Goal: Check status: Check status

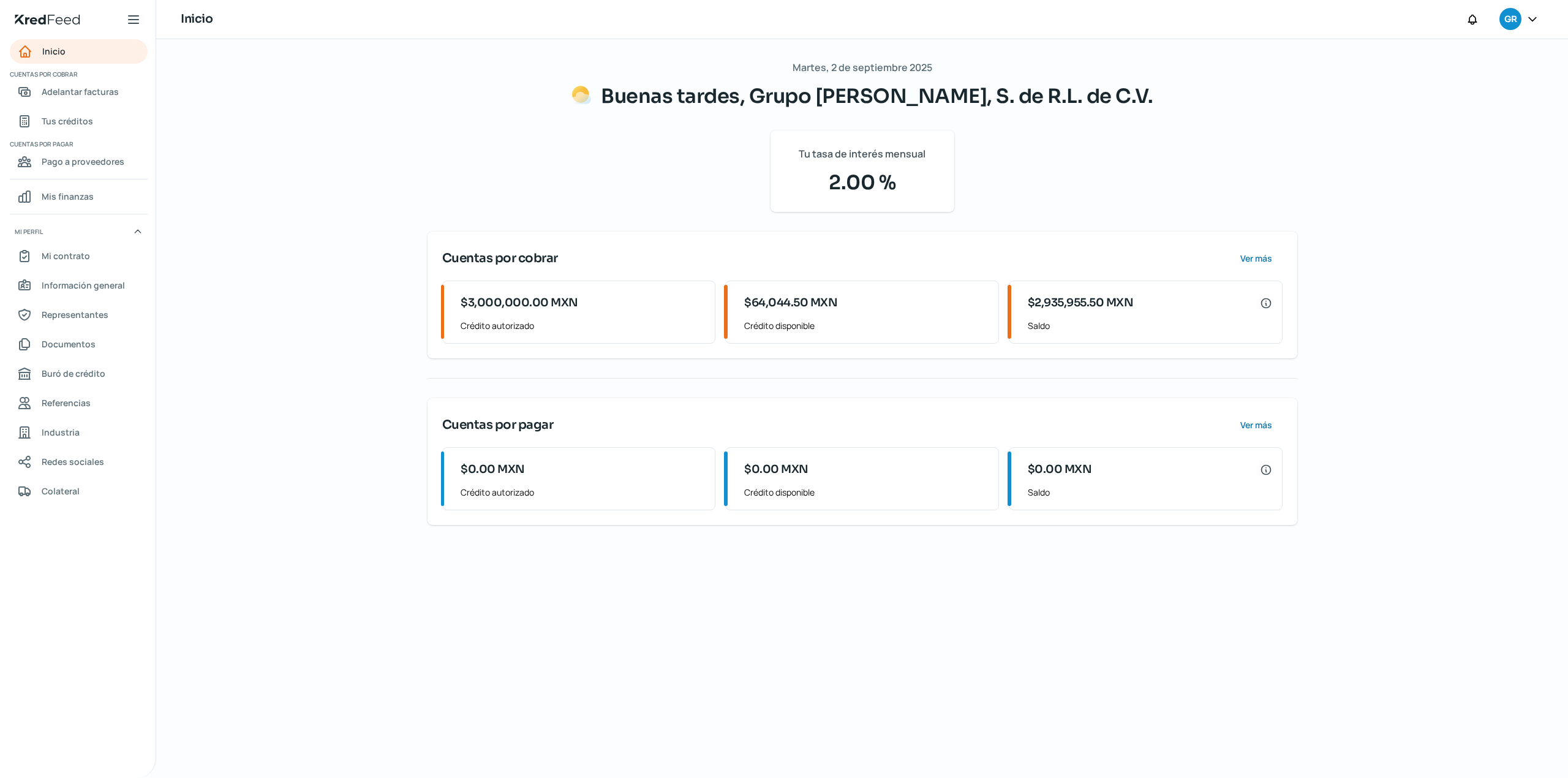
click at [756, 653] on div "[DATE] Buenas tardes, Grupo Alimenticio Roech, S. de R.L. de C.V. Tu tasa de in…" at bounding box center [863, 409] width 919 height 739
click at [95, 125] on link "Tus créditos" at bounding box center [78, 121] width 138 height 25
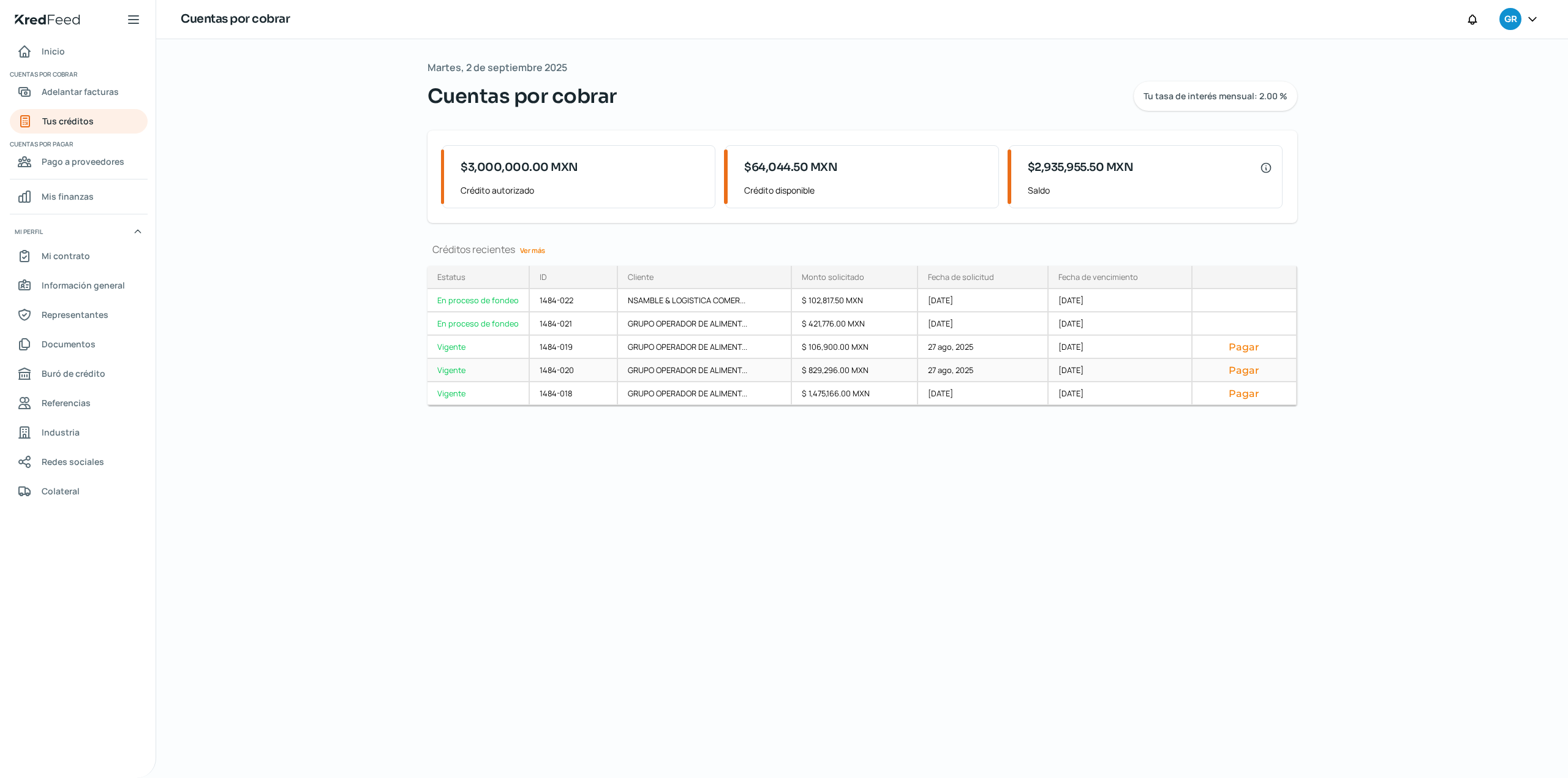
click at [496, 367] on div "Vigente" at bounding box center [478, 371] width 102 height 23
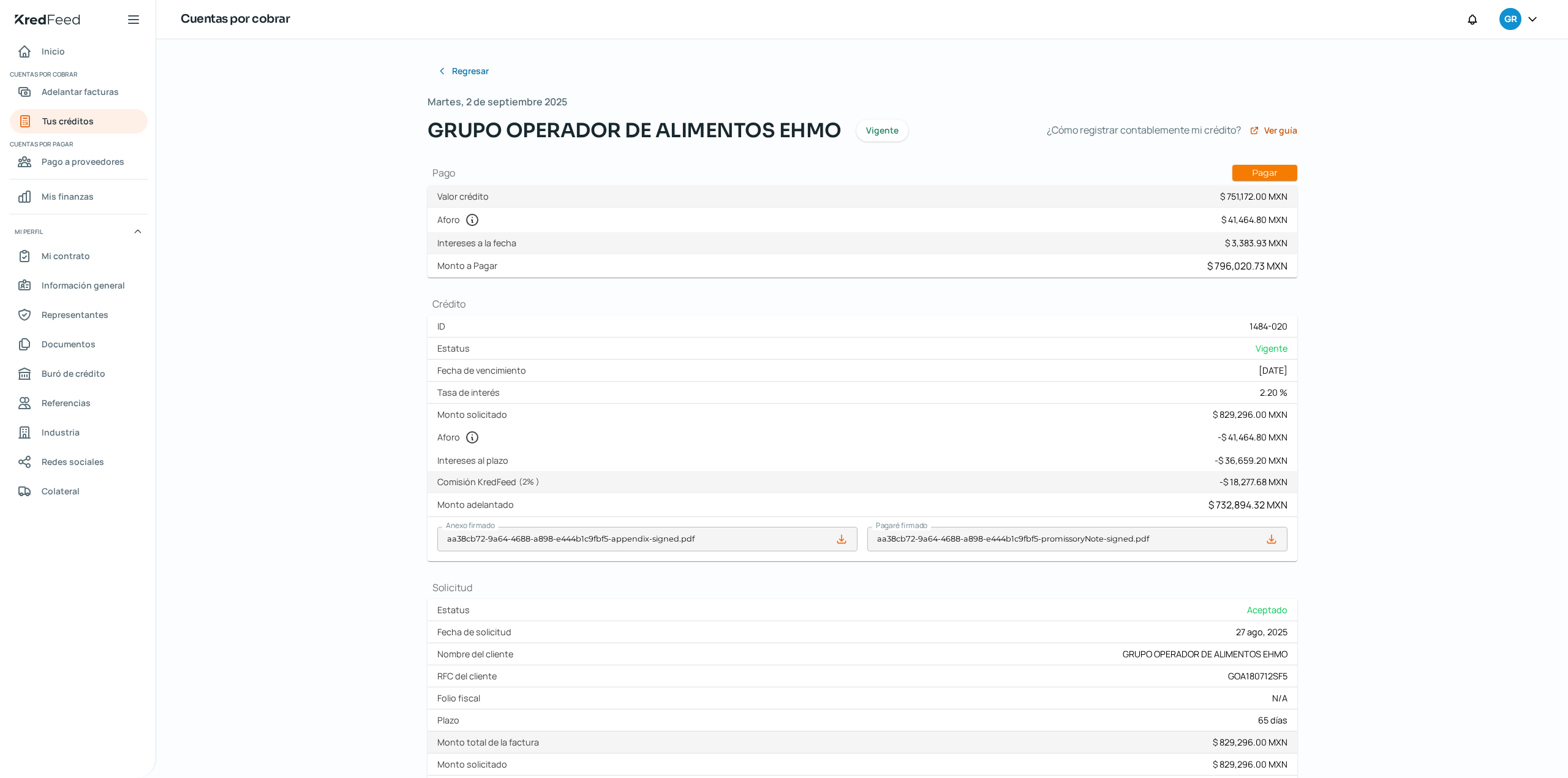
scroll to position [135, 0]
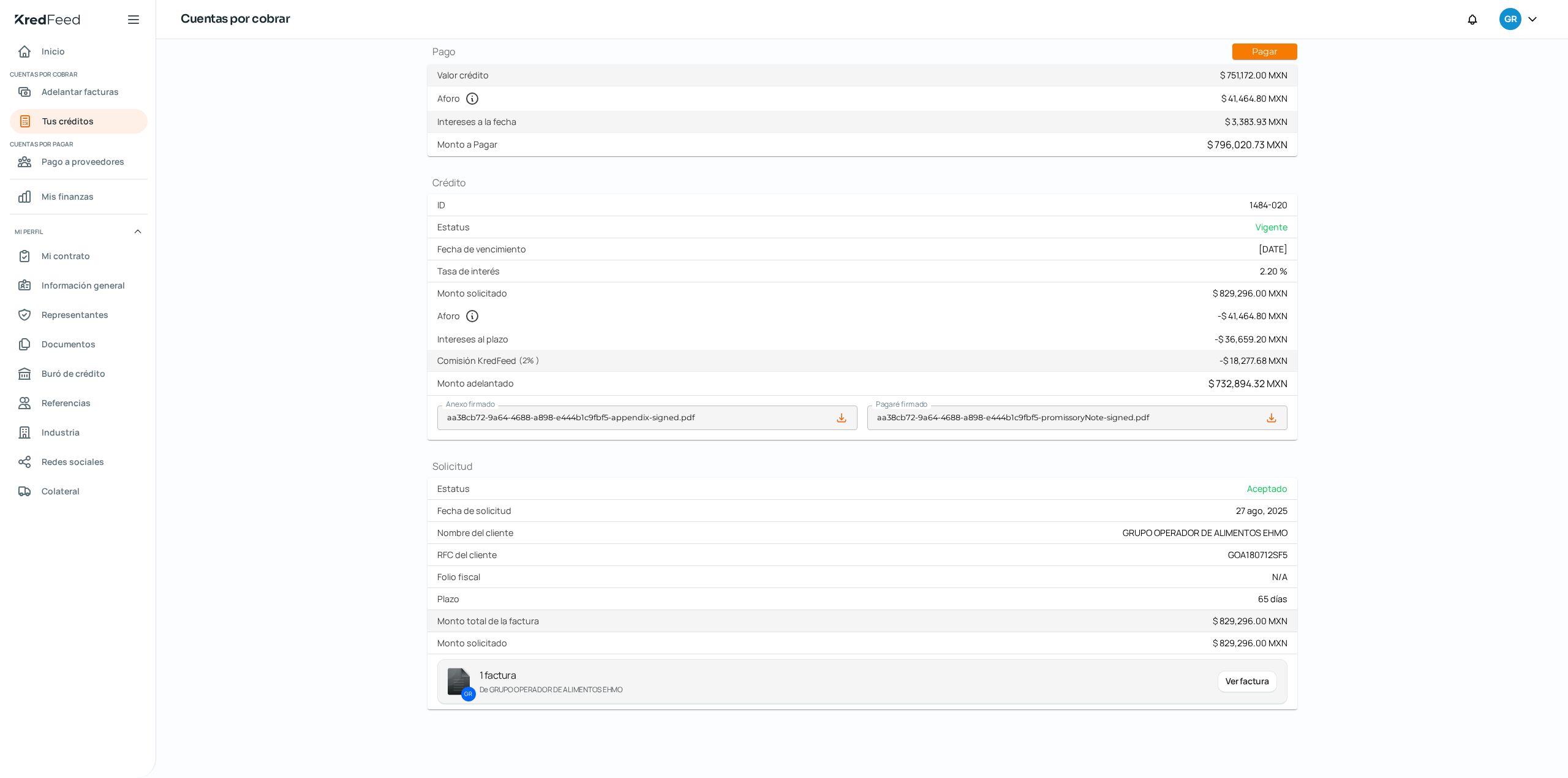
click at [1248, 684] on div "Ver factura" at bounding box center [1247, 682] width 59 height 22
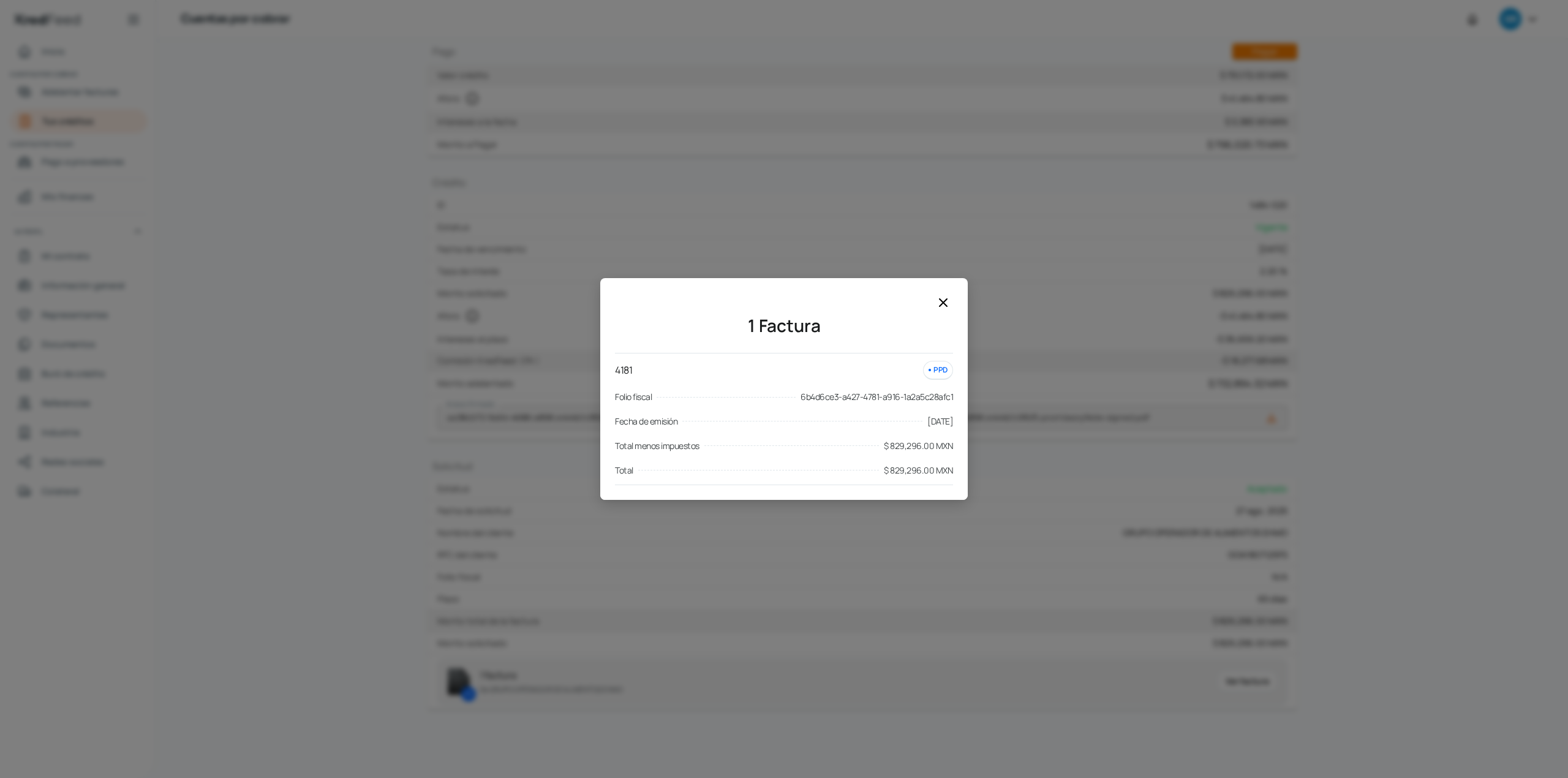
click at [945, 306] on icon at bounding box center [943, 302] width 15 height 15
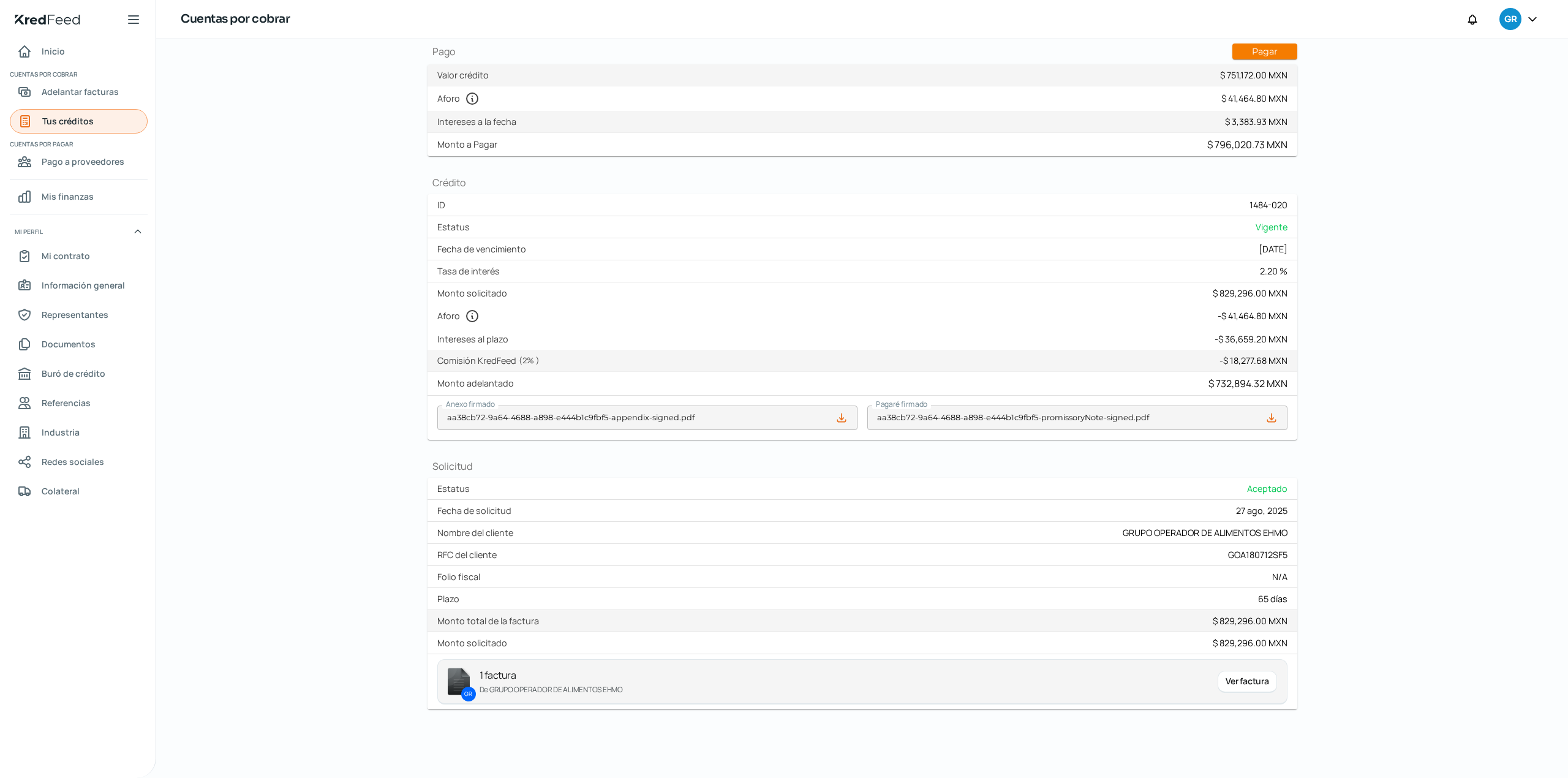
click at [85, 123] on span "Tus créditos" at bounding box center [68, 121] width 52 height 15
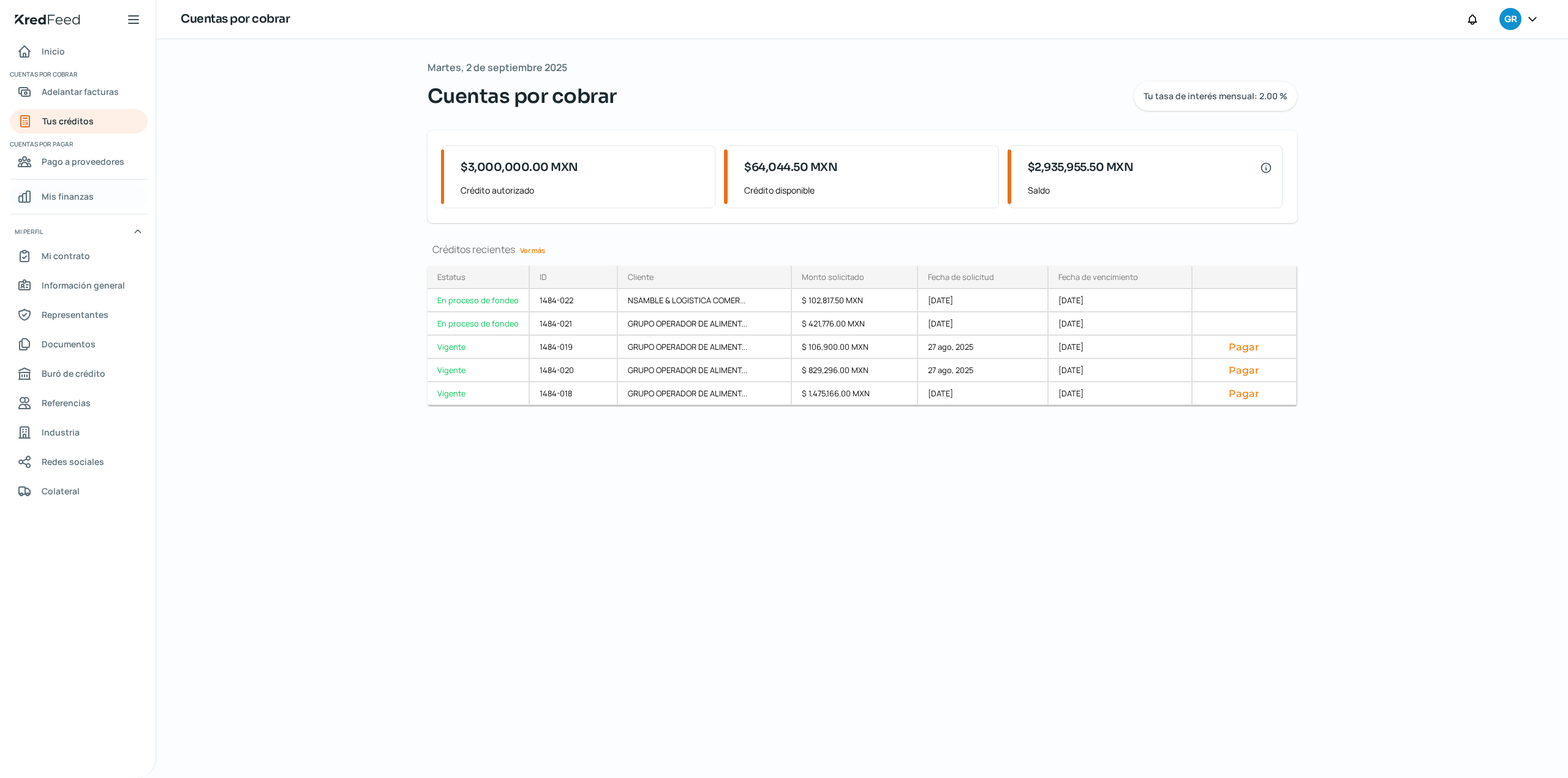
click at [84, 195] on span "Mis finanzas" at bounding box center [68, 196] width 52 height 15
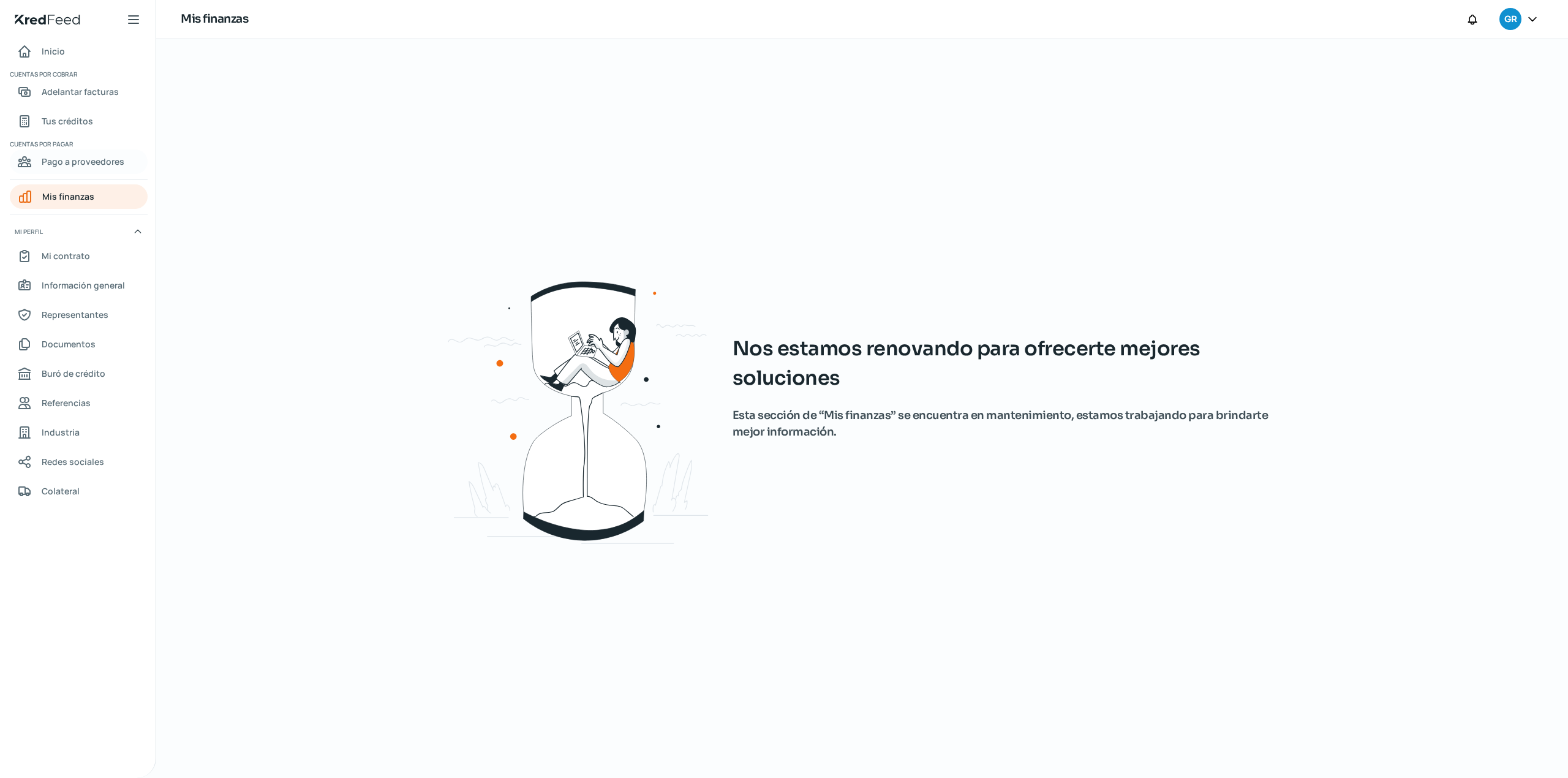
click at [95, 163] on span "Pago a proveedores" at bounding box center [83, 161] width 83 height 15
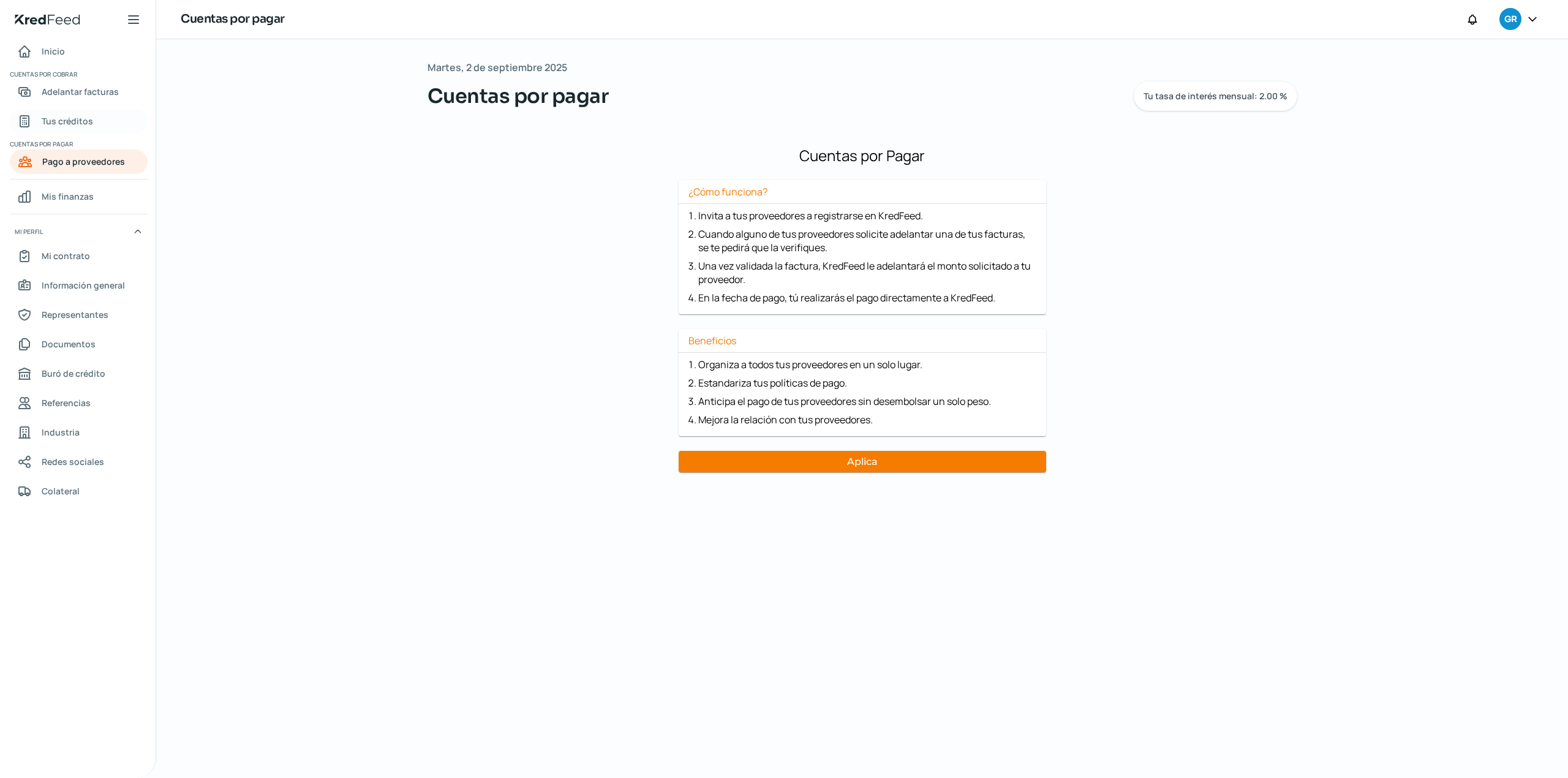
click at [74, 118] on span "Tus créditos" at bounding box center [67, 121] width 52 height 15
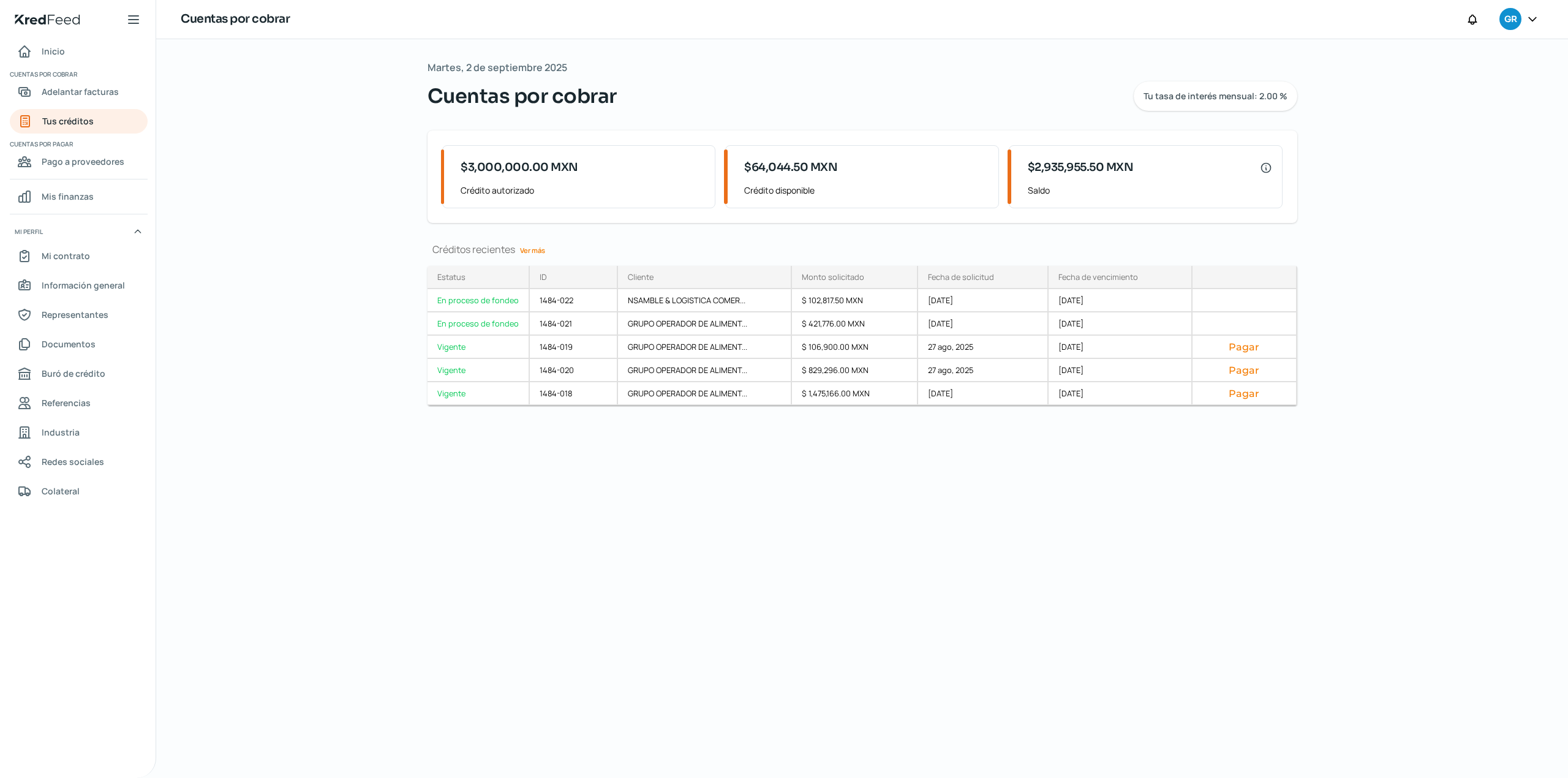
click at [529, 251] on link "Ver más" at bounding box center [532, 250] width 35 height 19
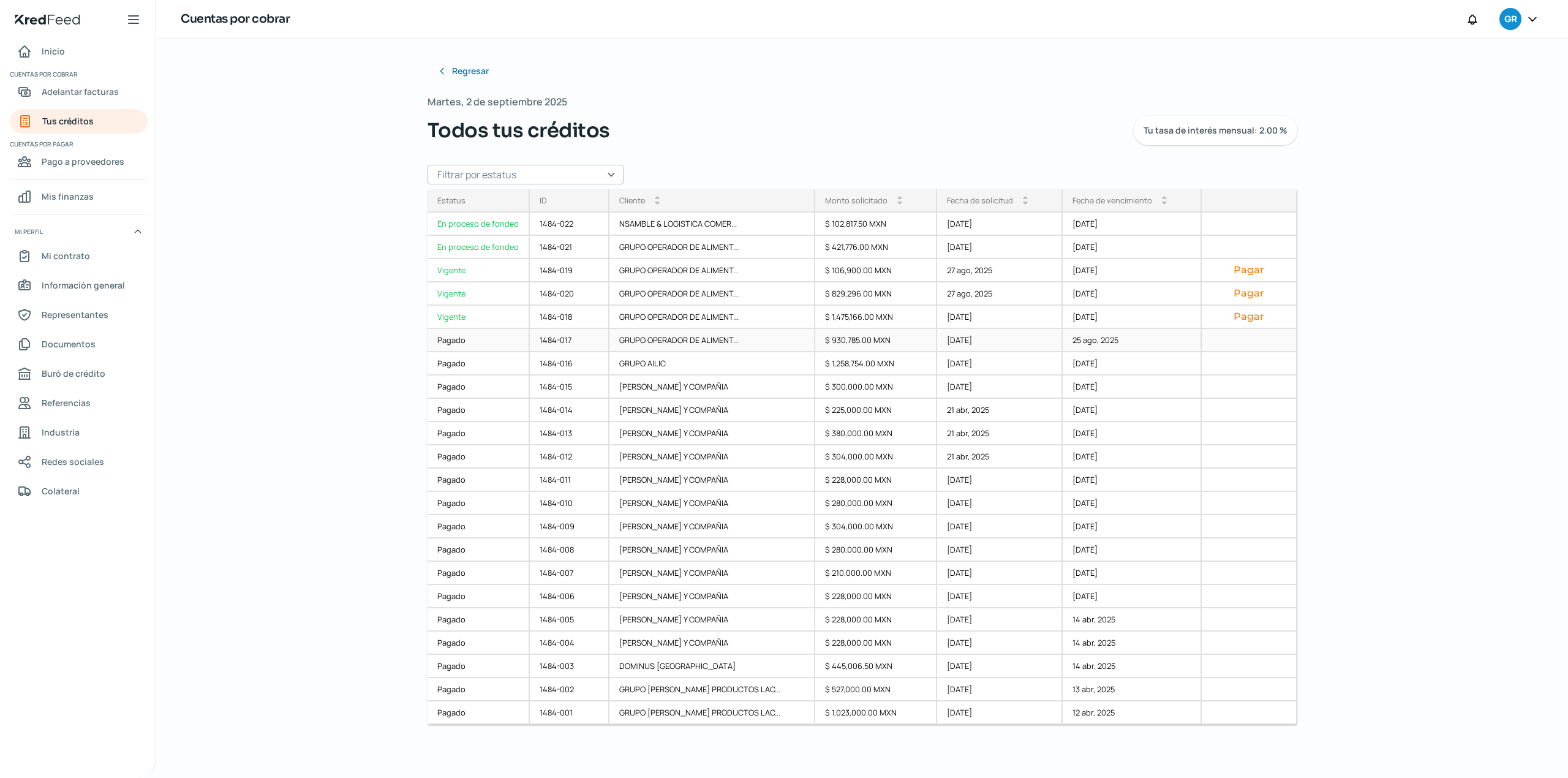
click at [837, 344] on div "$ 930,785.00 MXN" at bounding box center [876, 341] width 122 height 23
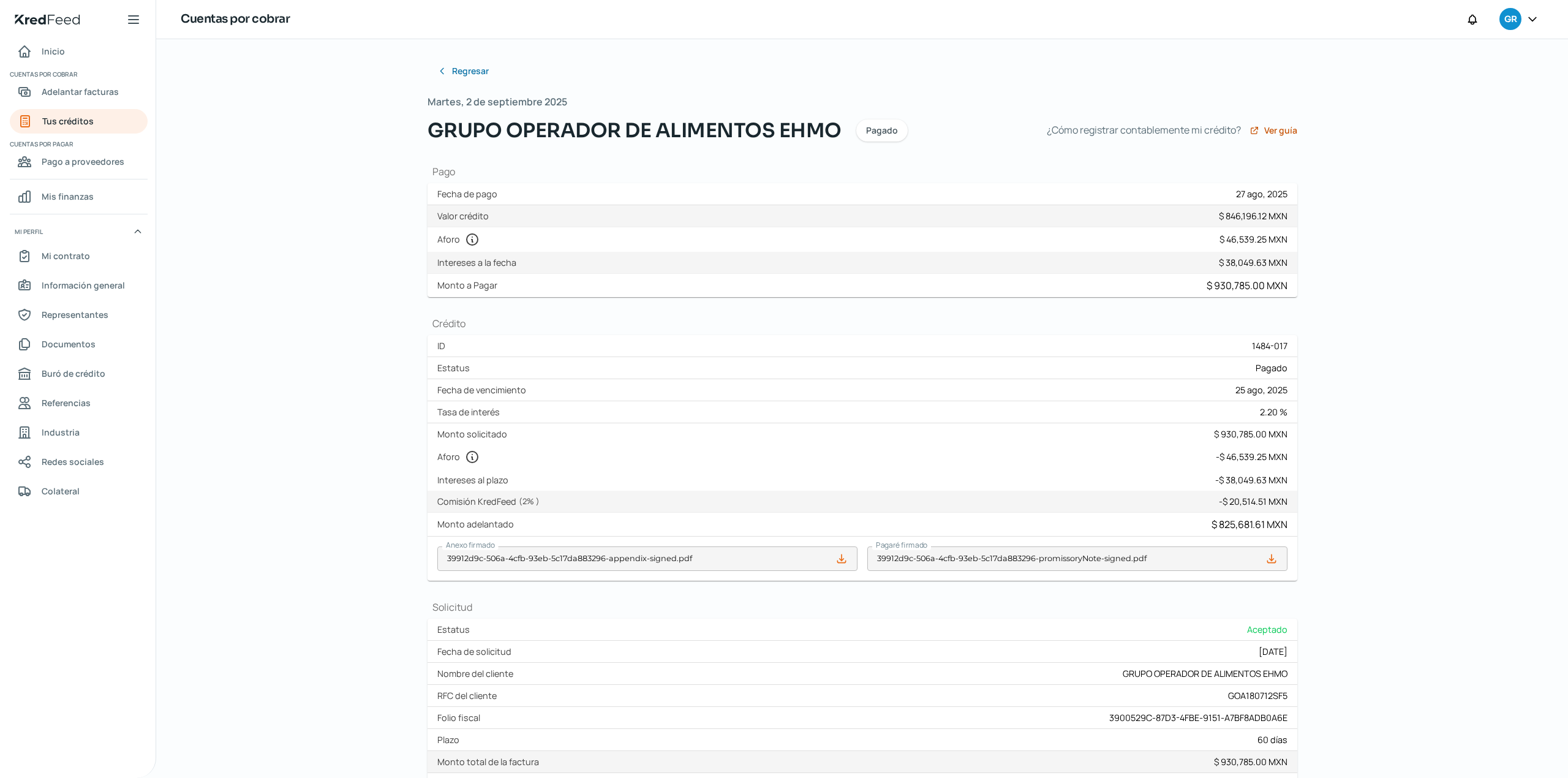
scroll to position [146, 0]
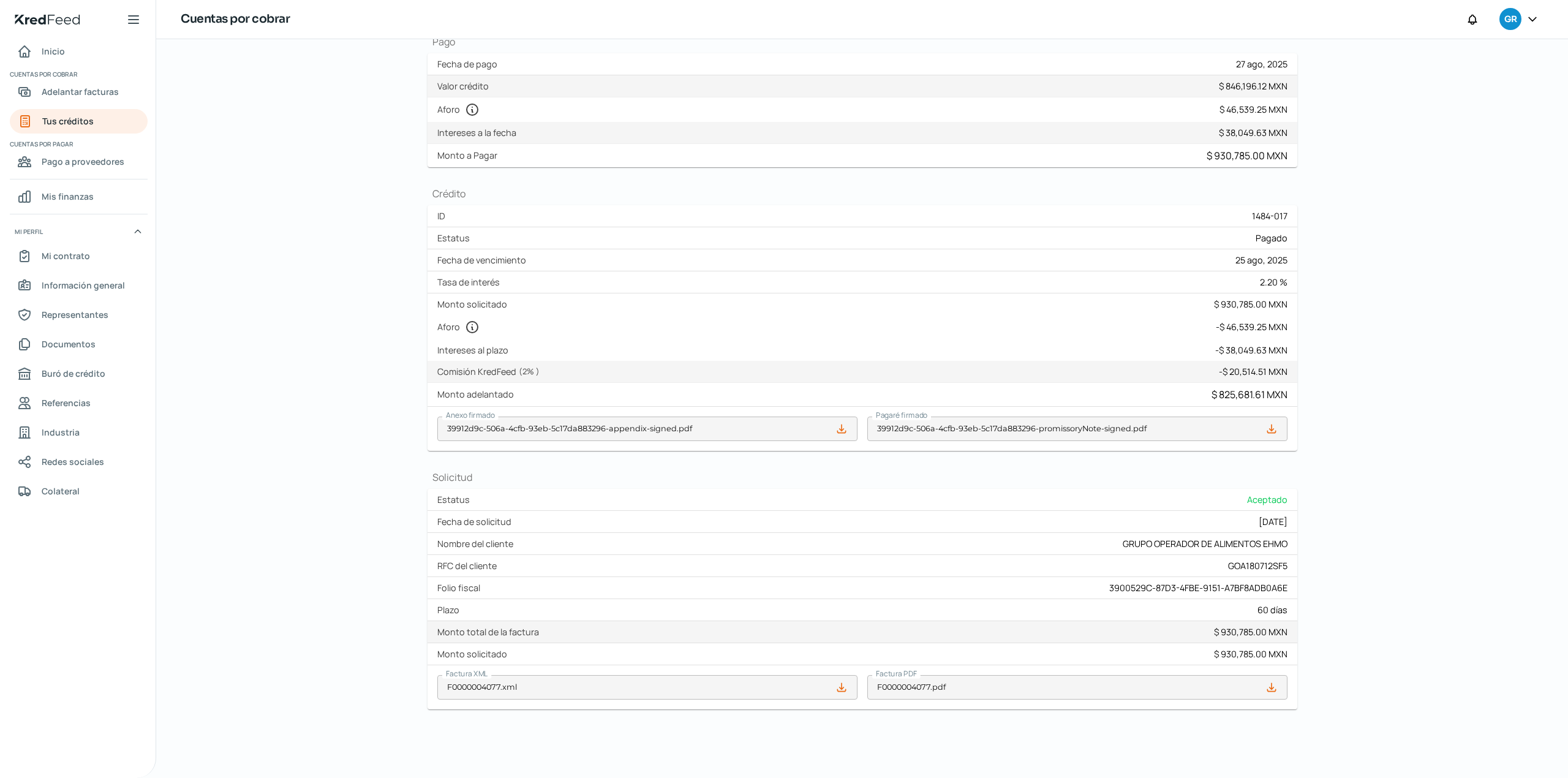
click at [255, 392] on div "Regresar [DATE] GRUPO OPERADOR DE ALIMENTOS [PERSON_NAME] ¿Cómo registrar conta…" at bounding box center [862, 409] width 1412 height 739
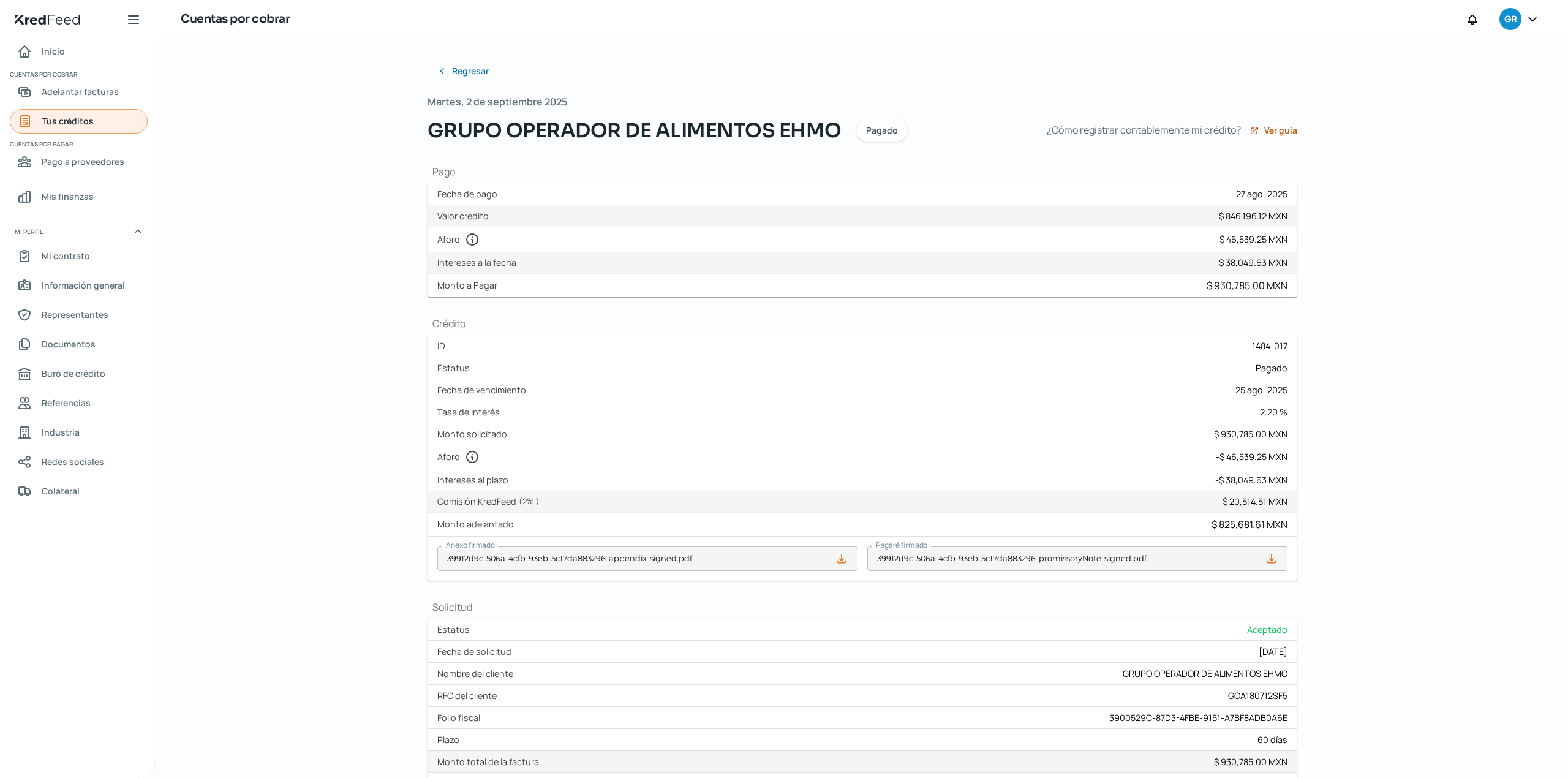
click at [85, 124] on span "Tus créditos" at bounding box center [68, 121] width 52 height 15
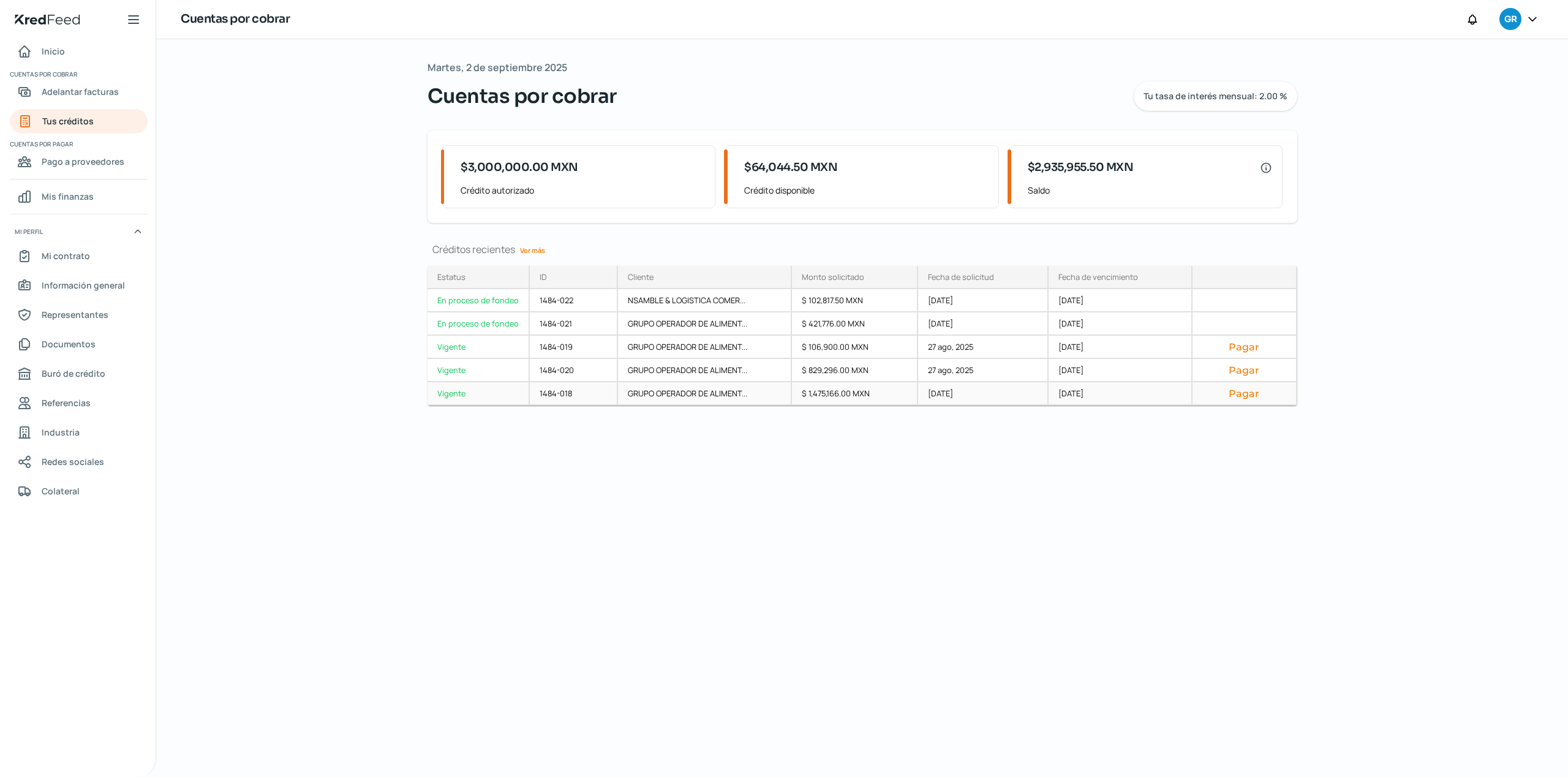
click at [1246, 397] on button "Pagar" at bounding box center [1244, 393] width 84 height 12
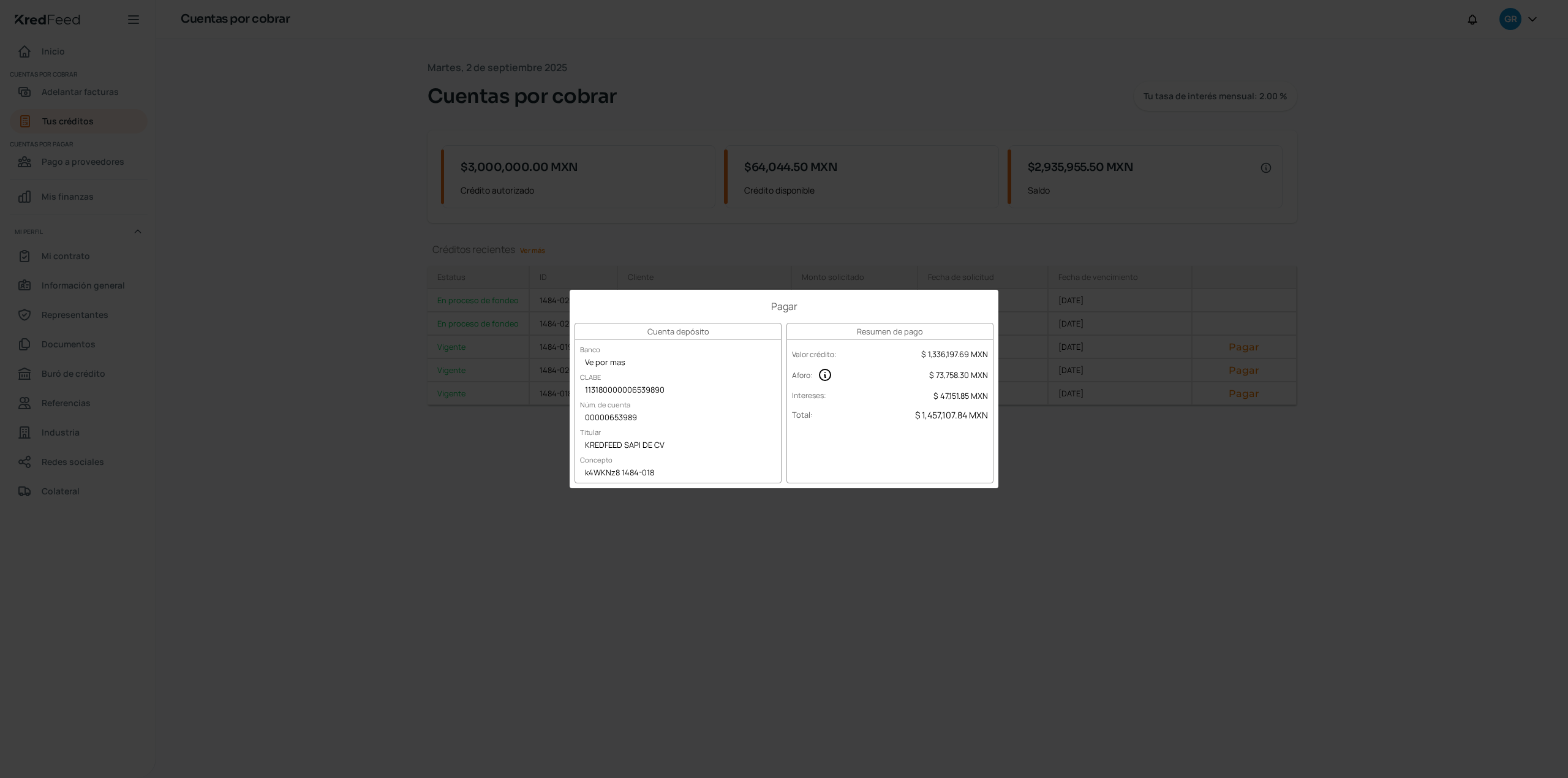
click at [560, 557] on div "Pagar Cuenta depósito Banco Ve por mas CLABE 113180000006539890 Núm. de cuenta …" at bounding box center [784, 389] width 1568 height 778
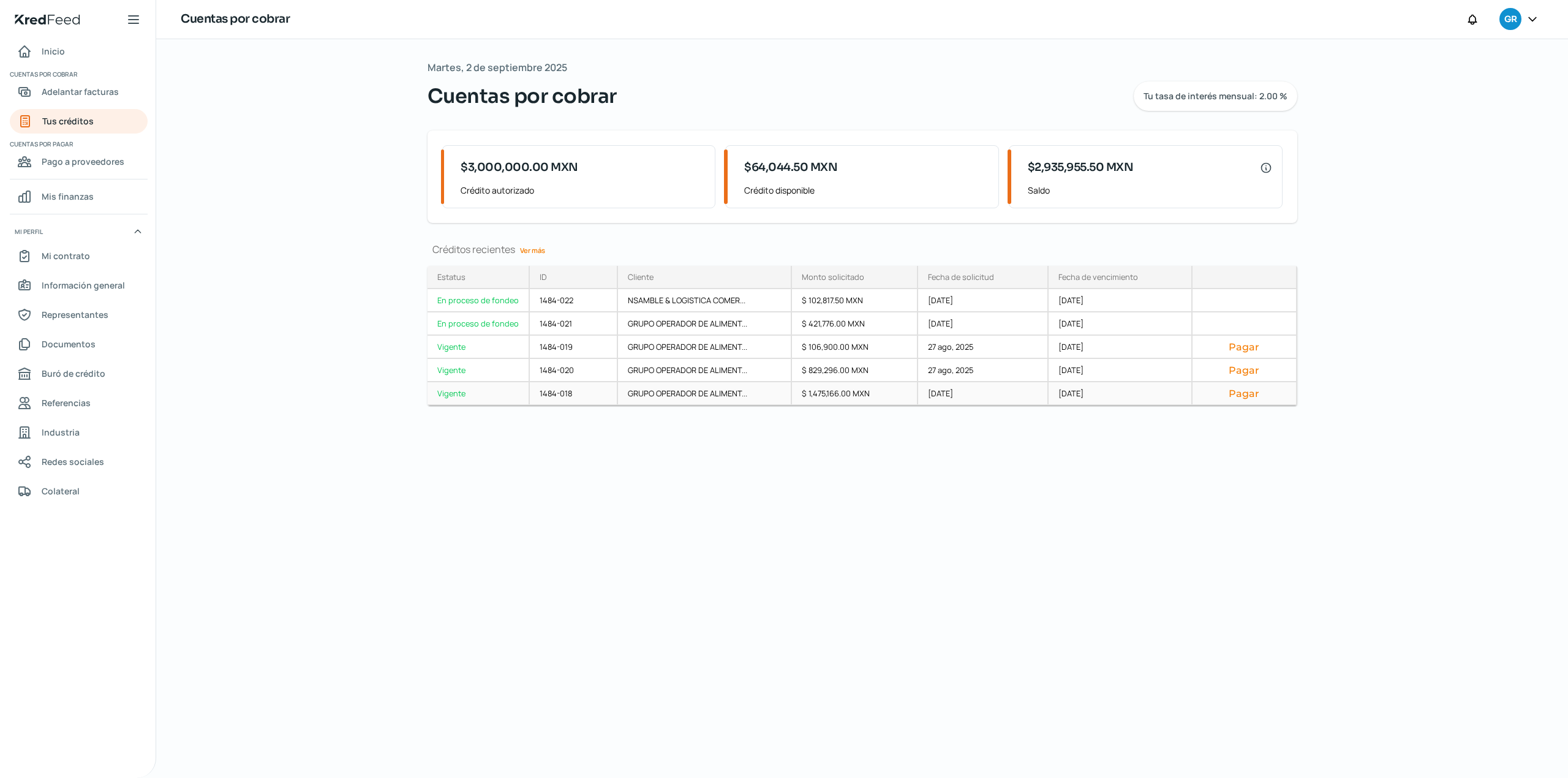
click at [632, 393] on div "GRUPO OPERADOR DE ALIMENT..." at bounding box center [705, 394] width 174 height 23
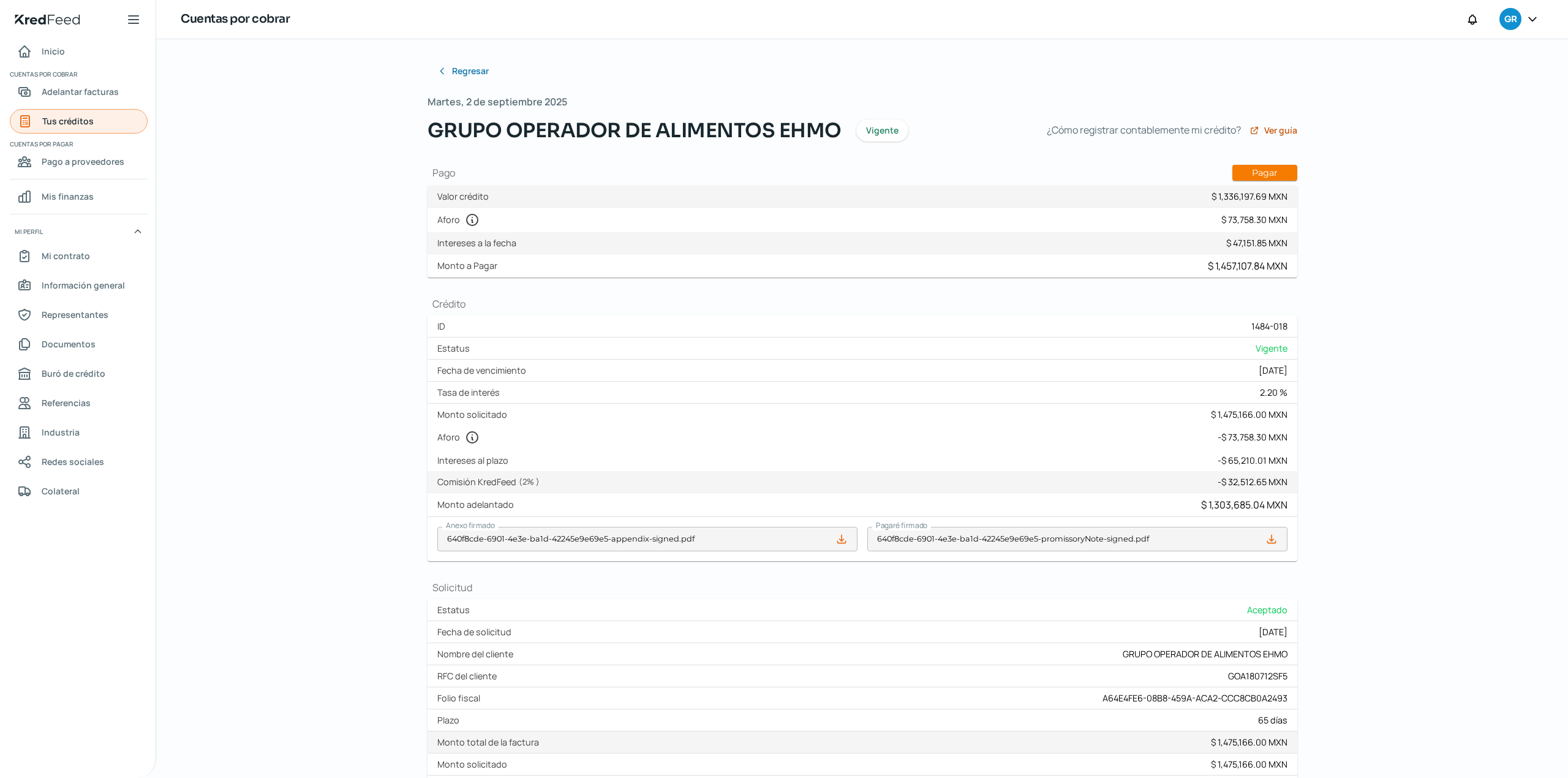
click at [89, 129] on link "Tus créditos" at bounding box center [78, 121] width 138 height 25
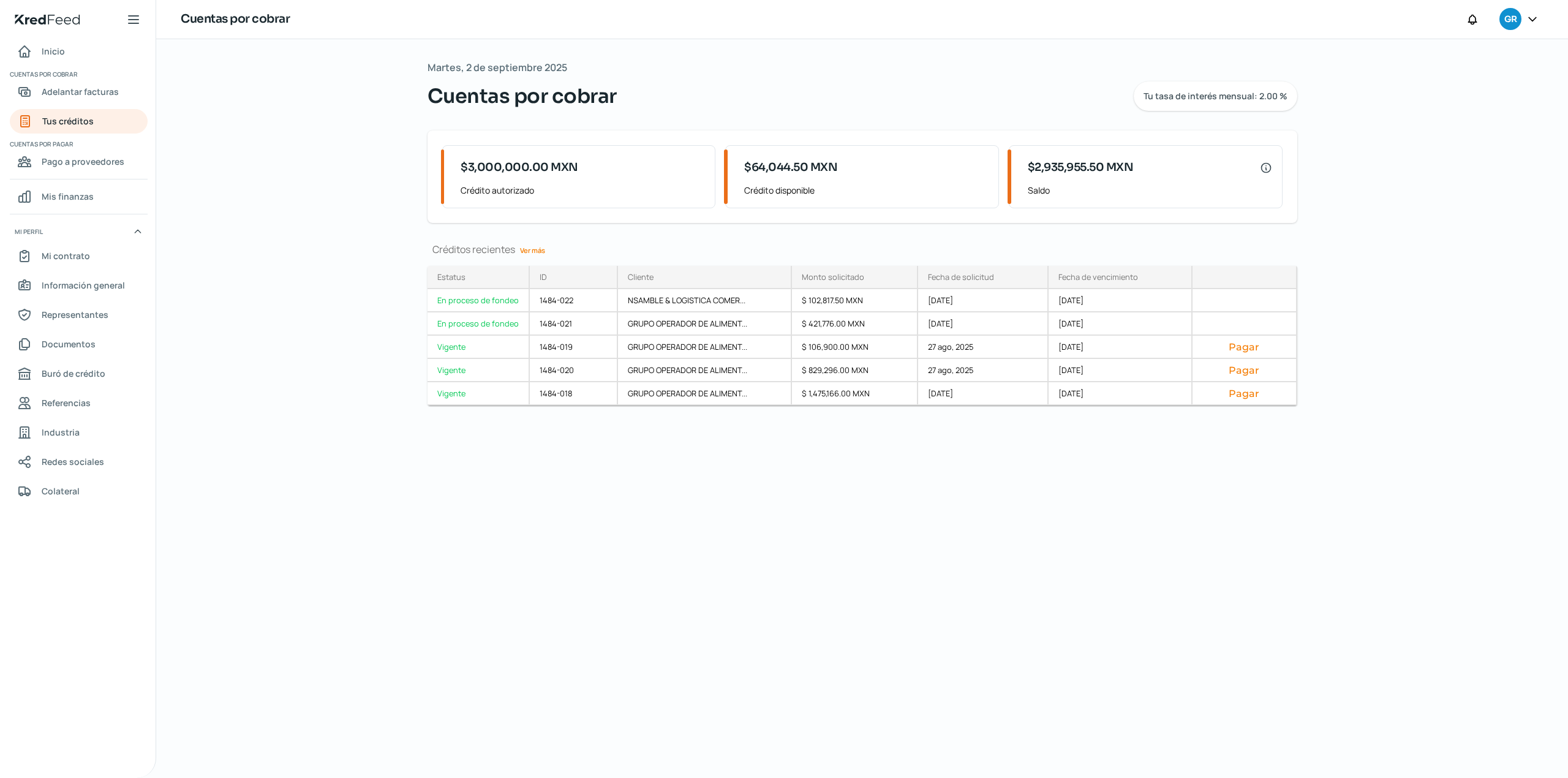
click at [770, 434] on div "Créditos recientes Ver más Estatus En proceso de fondeo En proceso de fondeo Vi…" at bounding box center [862, 339] width 870 height 193
click at [465, 370] on div "Vigente" at bounding box center [478, 371] width 102 height 23
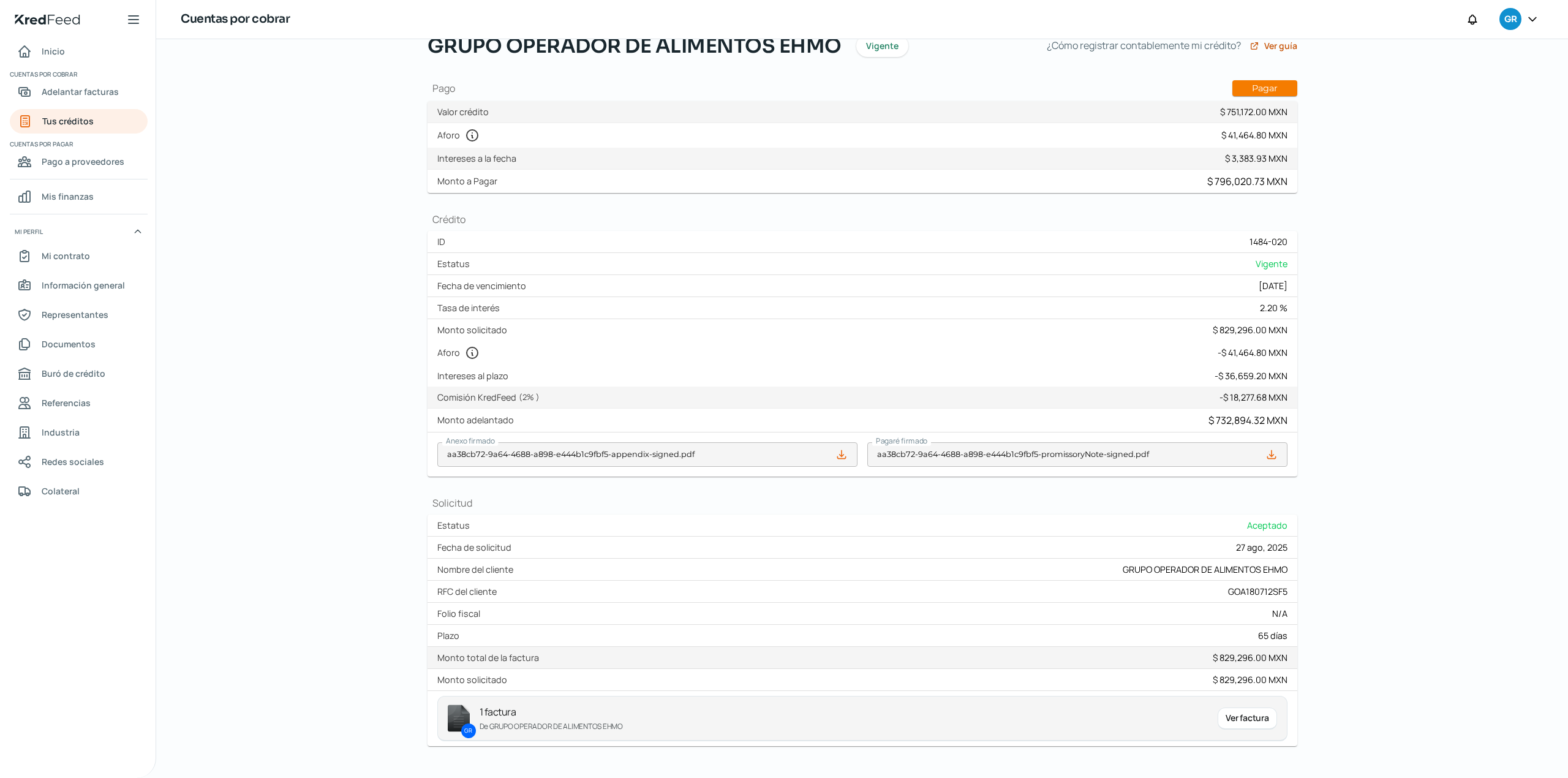
scroll to position [135, 0]
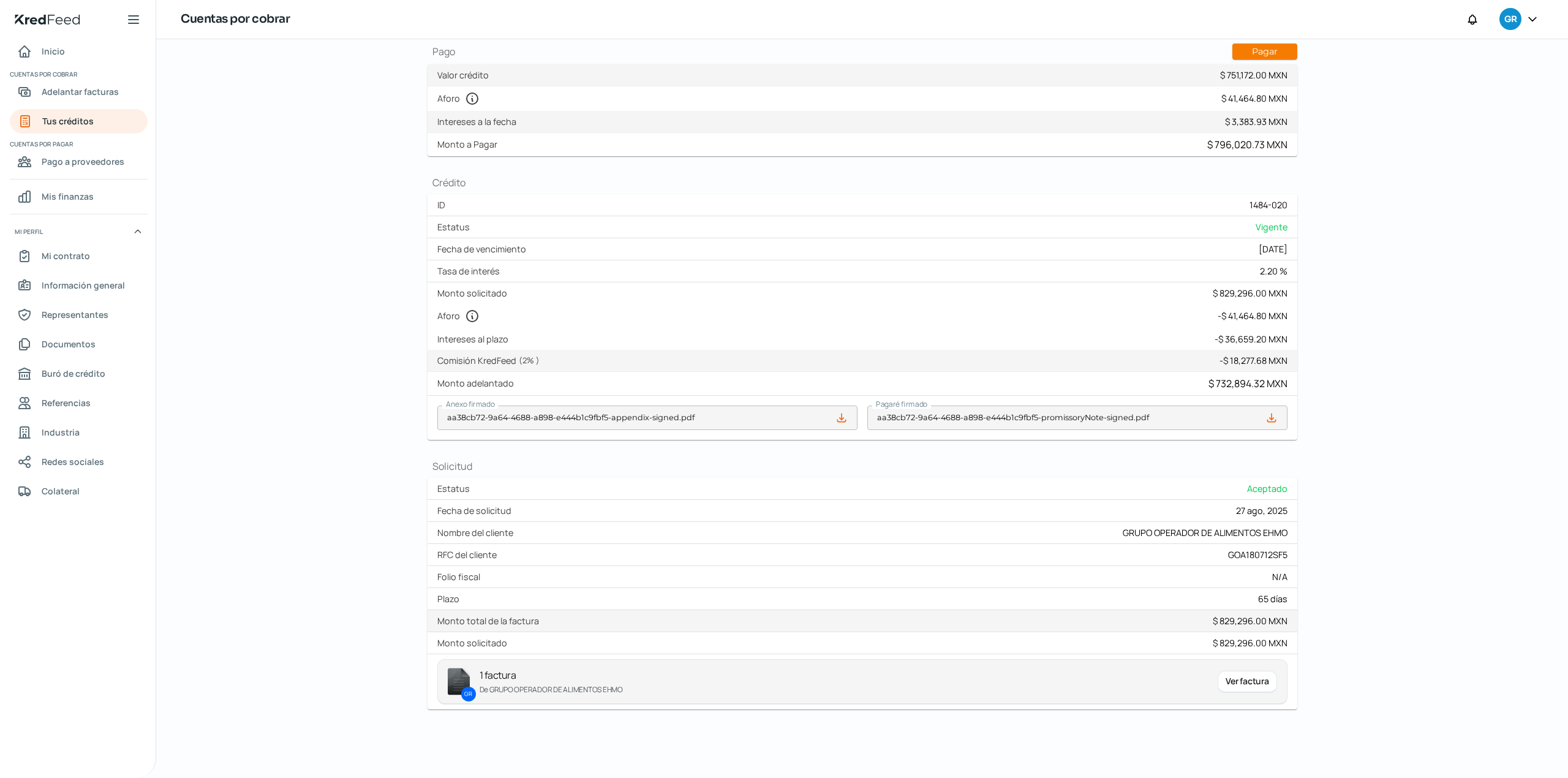
click at [1263, 684] on div "Ver factura" at bounding box center [1247, 682] width 59 height 22
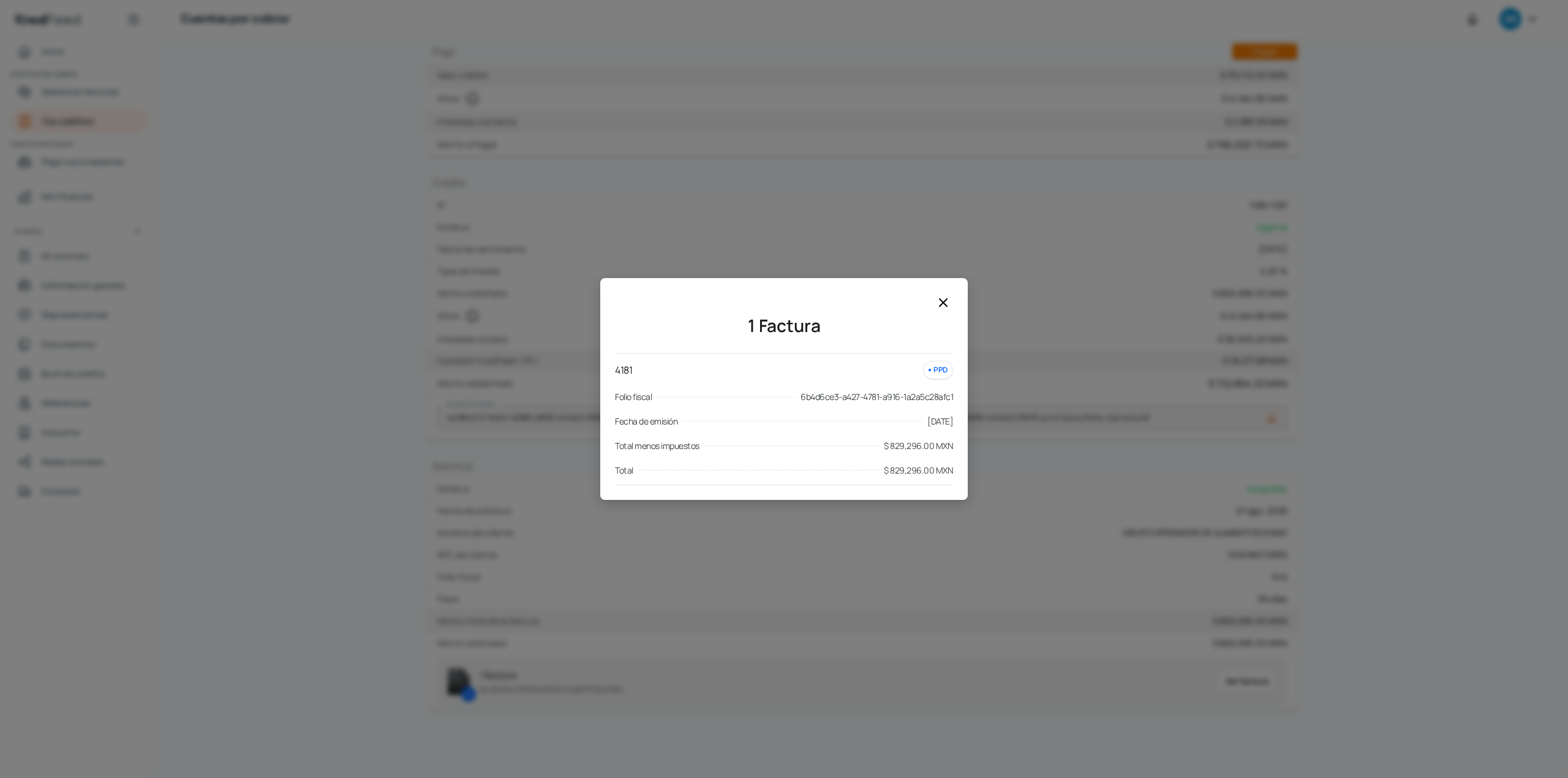
click at [948, 300] on icon at bounding box center [943, 302] width 15 height 15
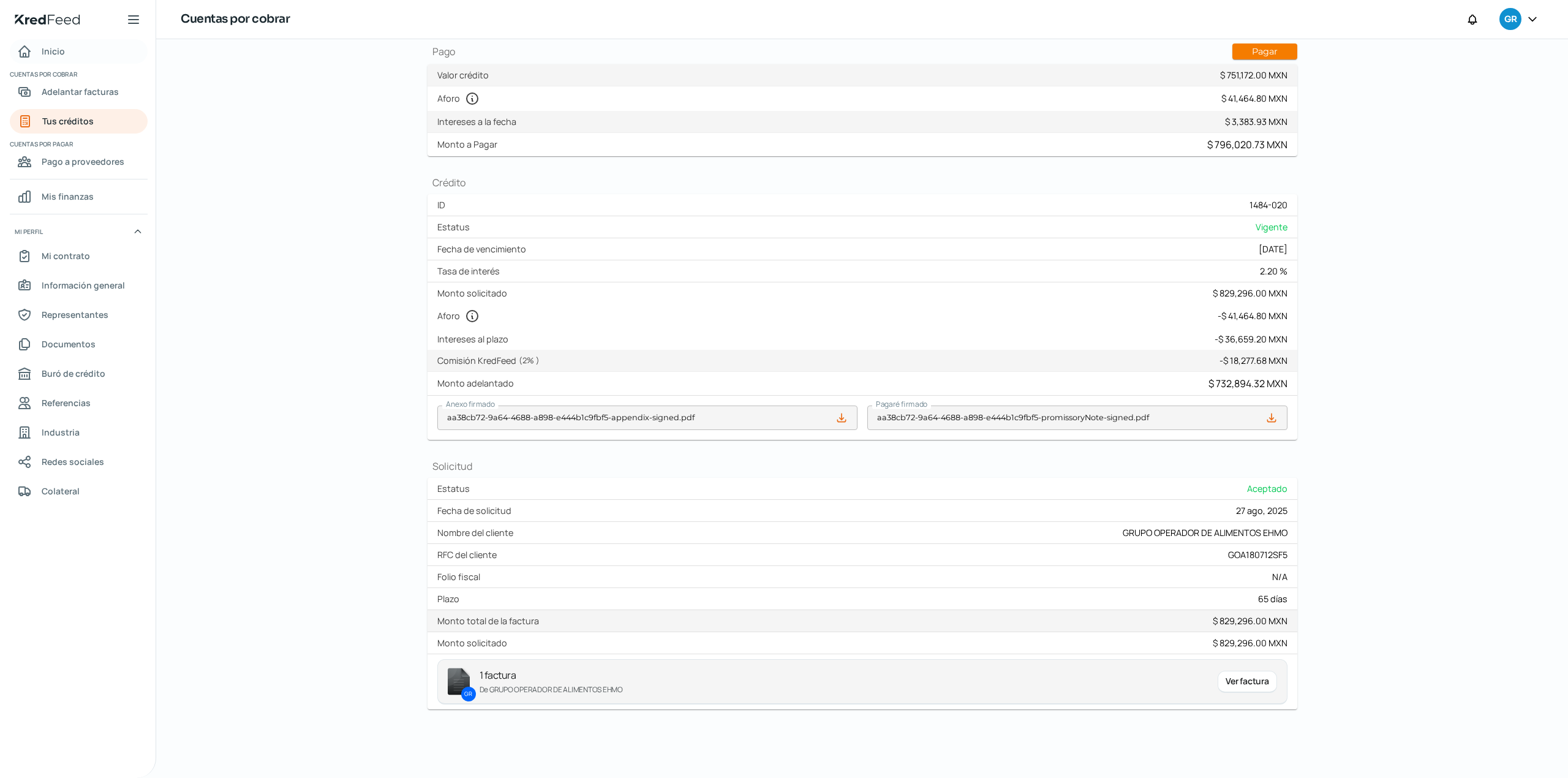
click at [67, 45] on link "Inicio" at bounding box center [78, 52] width 138 height 25
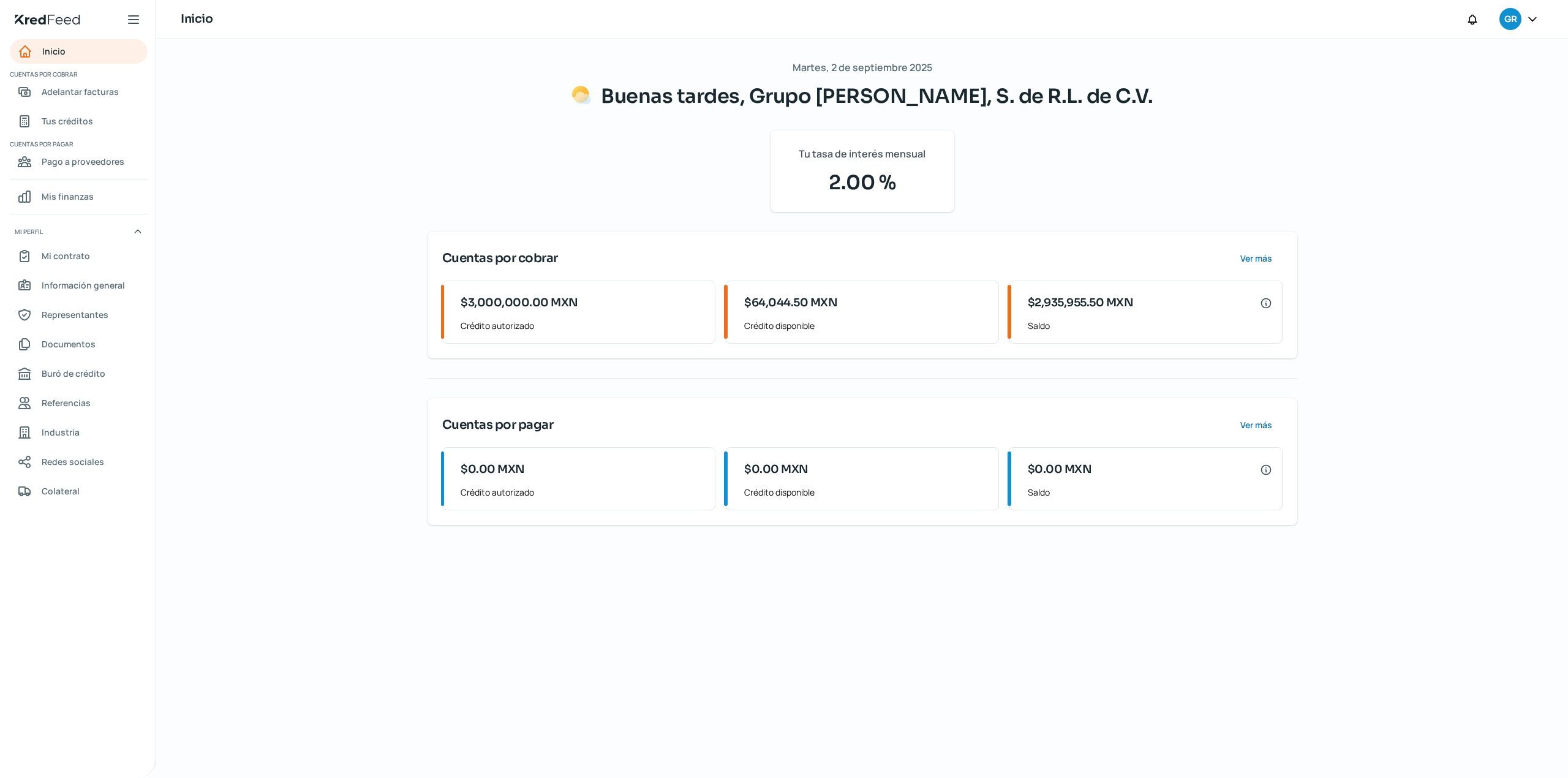
click at [939, 657] on div "[DATE] Buenas tardes, Grupo Alimenticio Roech, S. de R.L. de C.V. Tu tasa de in…" at bounding box center [863, 409] width 919 height 739
click at [82, 124] on span "Tus créditos" at bounding box center [67, 121] width 52 height 15
